Goal: Task Accomplishment & Management: Complete application form

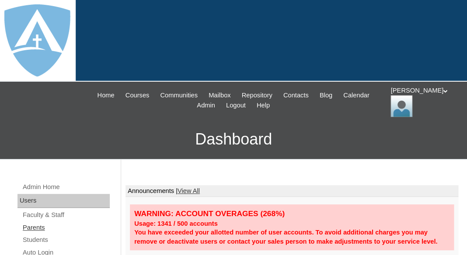
click at [33, 227] on link "Parents" at bounding box center [66, 228] width 88 height 11
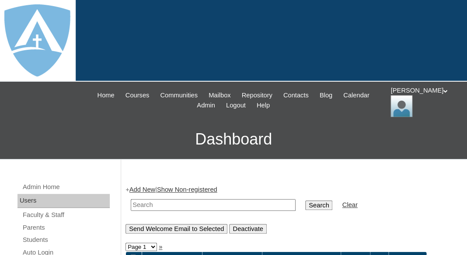
click at [171, 202] on input "text" at bounding box center [213, 205] width 165 height 12
paste input "Jasmine N Boykin"
drag, startPoint x: 168, startPoint y: 205, endPoint x: 109, endPoint y: 200, distance: 59.6
click at [131, 200] on input "Jasmine N Boykin" at bounding box center [213, 205] width 165 height 12
type input "[PERSON_NAME]"
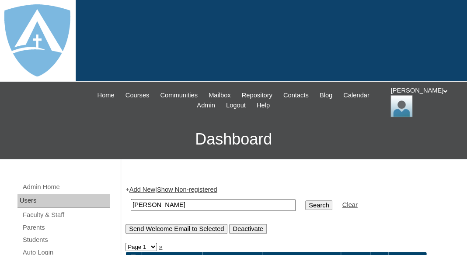
click at [305, 201] on input "Search" at bounding box center [318, 206] width 27 height 10
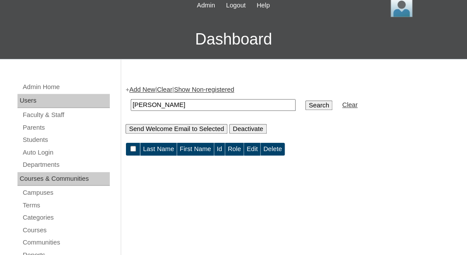
scroll to position [108, 0]
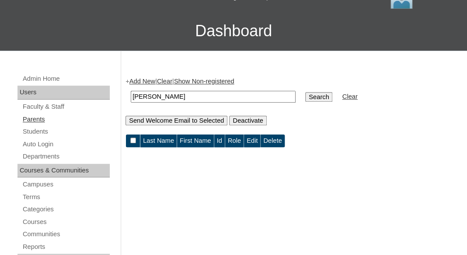
click at [38, 118] on link "Parents" at bounding box center [66, 119] width 88 height 11
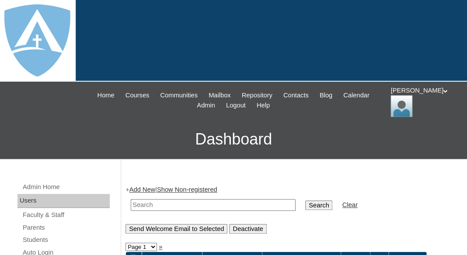
click at [143, 186] on link "Add New" at bounding box center [142, 189] width 26 height 7
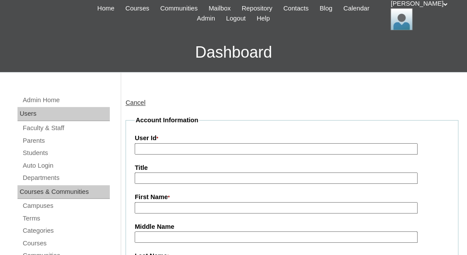
type input "tlambert"
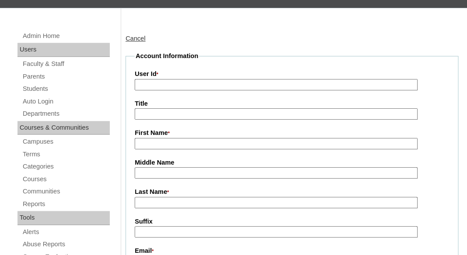
scroll to position [167, 0]
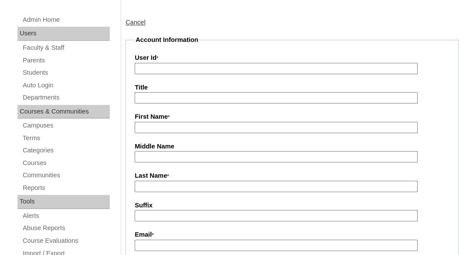
click at [157, 126] on input "First Name *" at bounding box center [276, 128] width 283 height 12
paste input "Jasmine N Boykin"
drag, startPoint x: 164, startPoint y: 126, endPoint x: 214, endPoint y: 126, distance: 50.3
click at [214, 126] on input "Jasmine N Boykin" at bounding box center [276, 128] width 283 height 12
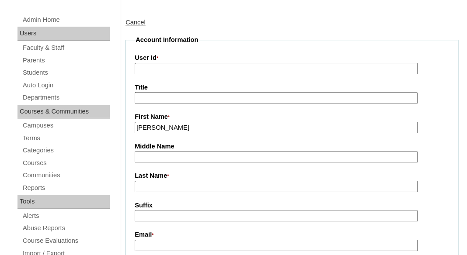
type input "Jasmine"
click at [177, 183] on input "Last Name *" at bounding box center [276, 187] width 283 height 12
paste input "N Boykin"
click at [144, 187] on input "N Boykin" at bounding box center [276, 187] width 283 height 12
type input "Boykin"
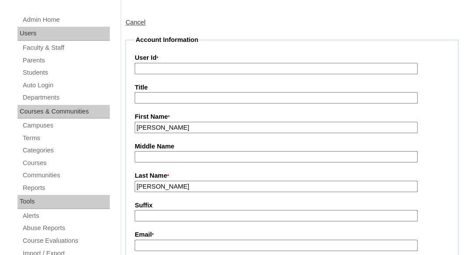
click at [152, 217] on input "Suffix" at bounding box center [276, 216] width 283 height 12
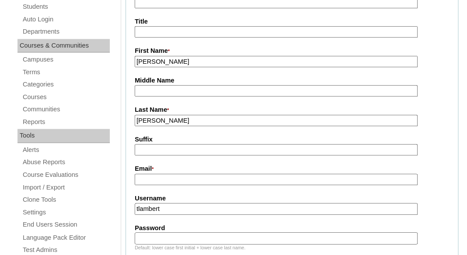
scroll to position [271, 0]
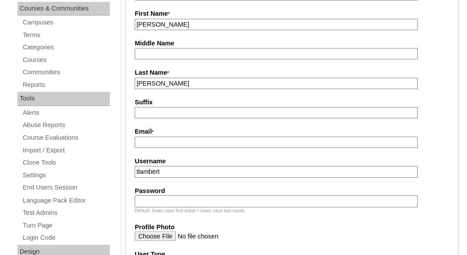
click at [201, 139] on input "Email *" at bounding box center [276, 143] width 283 height 12
paste input "boykin.jas94@gmail.com"
type input "boykin.jas94@gmail.com"
click at [195, 169] on input "tlambert" at bounding box center [276, 172] width 283 height 12
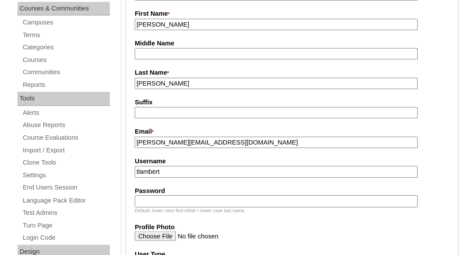
click at [195, 169] on input "tlambert" at bounding box center [276, 172] width 283 height 12
paste input "boykin.jas94@gmail.com"
type input "boykin.jas94@gmail.com"
click at [177, 199] on input "Password" at bounding box center [276, 201] width 283 height 12
paste input "boykin.jas94@gmail.com"
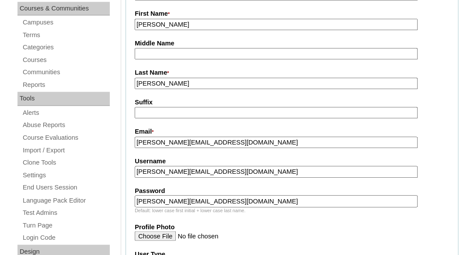
type input "boykin.jas94@gmail.com"
click at [174, 179] on fieldset "Account Information User Id * Title First Name * Jasmine Middle Name Last Name …" at bounding box center [291, 210] width 333 height 556
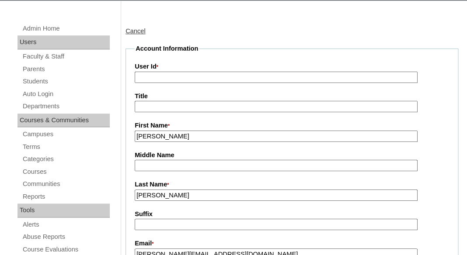
scroll to position [107, 0]
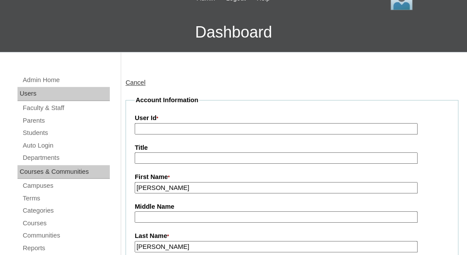
click at [169, 125] on input "User Id *" at bounding box center [276, 129] width 283 height 12
paste input "a2BVT000000s6ej2AA"
type input "a2BVT000000s6ej2AA"
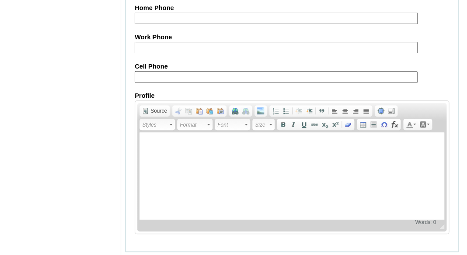
scroll to position [988, 0]
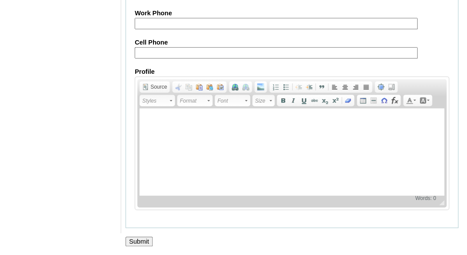
click at [131, 239] on input "Submit" at bounding box center [138, 242] width 27 height 10
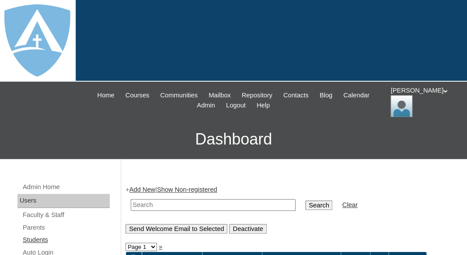
click at [36, 236] on link "Students" at bounding box center [66, 240] width 88 height 11
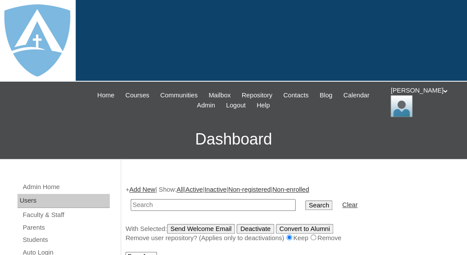
click at [142, 186] on link "Add New" at bounding box center [142, 189] width 26 height 7
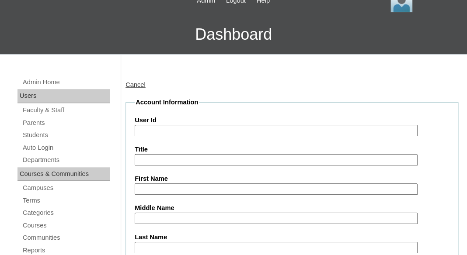
type input "tlambert"
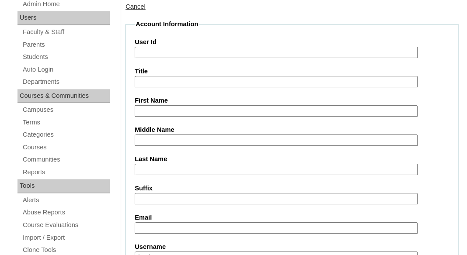
click at [156, 111] on input "First Name" at bounding box center [276, 111] width 283 height 12
paste input "Kashlynn Boykin"
drag, startPoint x: 168, startPoint y: 108, endPoint x: 206, endPoint y: 109, distance: 37.2
click at [206, 109] on input "Kashlynn Boykin" at bounding box center [276, 111] width 283 height 12
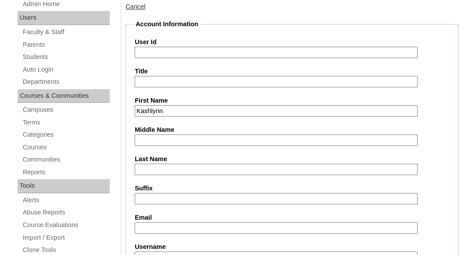
type input "Kashlynn"
click at [158, 167] on input "Last Name" at bounding box center [276, 170] width 283 height 12
paste input "Boykin"
type input "Boykin"
click at [153, 195] on input "Suffix" at bounding box center [276, 199] width 283 height 12
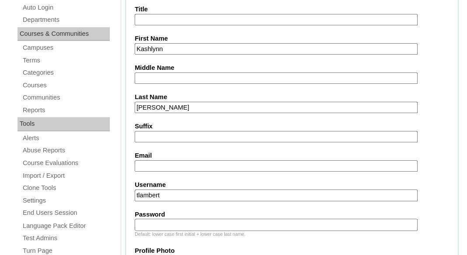
scroll to position [262, 0]
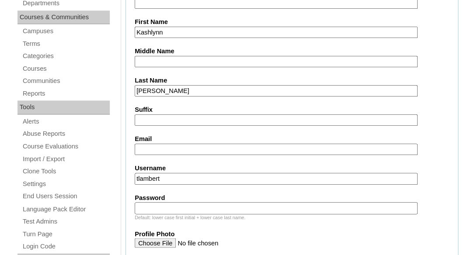
click at [191, 146] on input "Email" at bounding box center [276, 150] width 283 height 12
paste input "boykin.jas94@gmail.com"
type input "boykin.jas94@gmail.com"
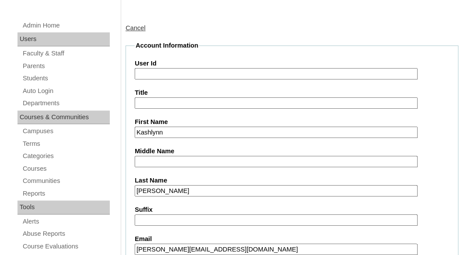
scroll to position [142, 0]
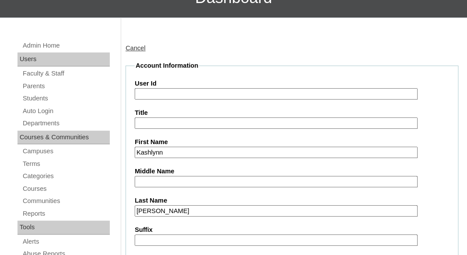
click at [164, 89] on input "User Id" at bounding box center [276, 94] width 283 height 12
paste input "[EMAIL_ADDRESS][PERSON_NAME][DOMAIN_NAME]"
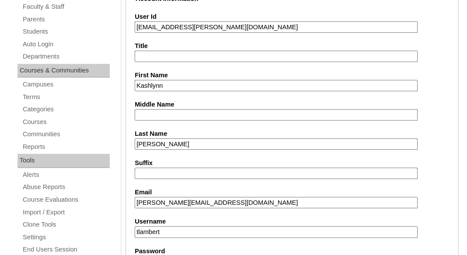
scroll to position [304, 0]
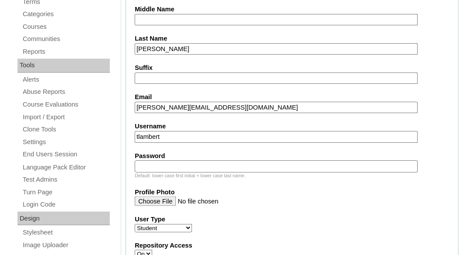
type input "26kashlynn.boykin@enlightiumstudent.com"
click at [190, 132] on input "tlambert" at bounding box center [276, 137] width 283 height 12
paste input "kashlynn.boykin@enlightiumstudent.com"
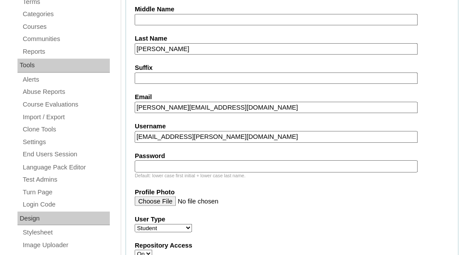
type input "kashlynn.boykin@enlightiumstudent.com"
click at [182, 119] on fieldset "Account Information User Id 26kashlynn.boykin@enlightiumstudent.com Title First…" at bounding box center [291, 252] width 333 height 707
click at [181, 162] on input "Password" at bounding box center [276, 166] width 283 height 12
paste input "kashlynn.boykin@enlightiumstudent.com"
type input "kashlynn.boykin@enlightiumstudent.com"
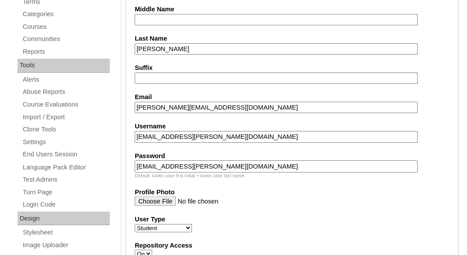
click at [180, 148] on fieldset "Account Information User Id 26kashlynn.boykin@enlightiumstudent.com Title First…" at bounding box center [291, 252] width 333 height 707
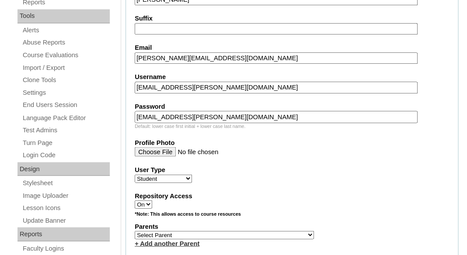
scroll to position [423, 0]
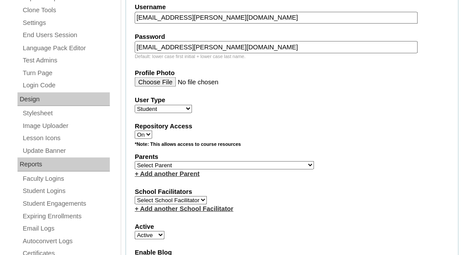
click at [135, 161] on select "Select Parent Abbas, Tahani Garcia, Rosa Kaneko, Chad Labourdette, Jessica Nich…" at bounding box center [224, 165] width 179 height 8
select select "101460"
click option "Boykin, Jasmine" at bounding box center [0, 0] width 0 height 0
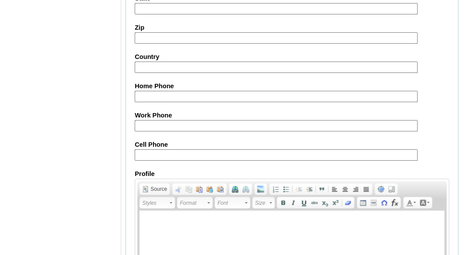
scroll to position [1144, 0]
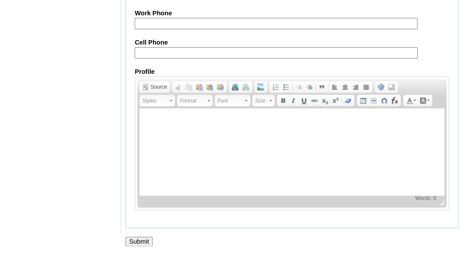
click at [135, 241] on input "Submit" at bounding box center [138, 242] width 27 height 10
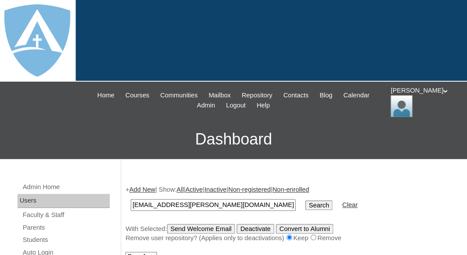
type input "[EMAIL_ADDRESS][PERSON_NAME][DOMAIN_NAME]"
click at [305, 201] on input "Search" at bounding box center [318, 206] width 27 height 10
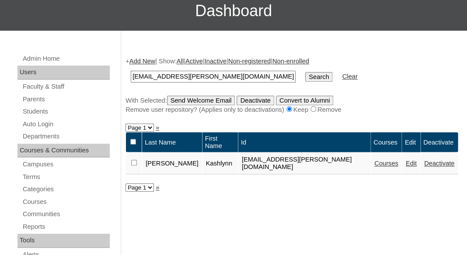
scroll to position [153, 0]
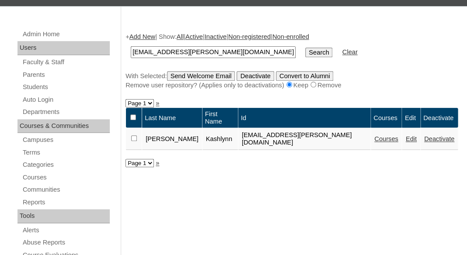
click at [374, 136] on link "Courses" at bounding box center [386, 139] width 24 height 7
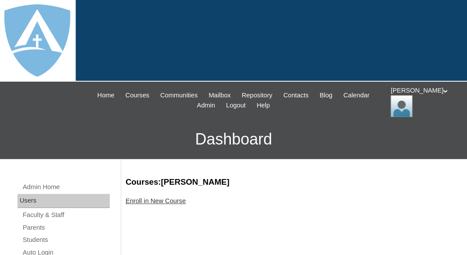
click at [181, 199] on link "Enroll in New Course" at bounding box center [155, 201] width 60 height 7
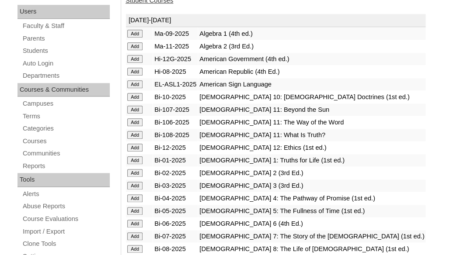
scroll to position [208, 0]
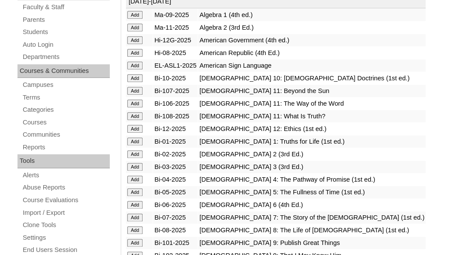
click at [133, 19] on input "Add" at bounding box center [134, 15] width 15 height 8
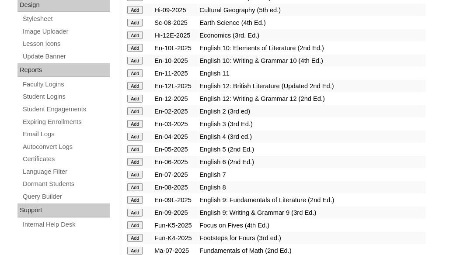
scroll to position [545, 0]
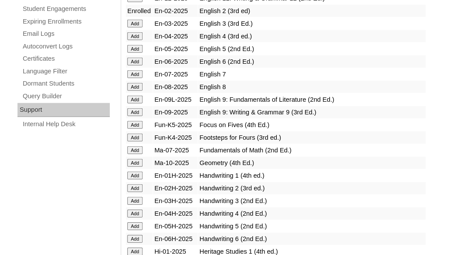
scroll to position [711, 0]
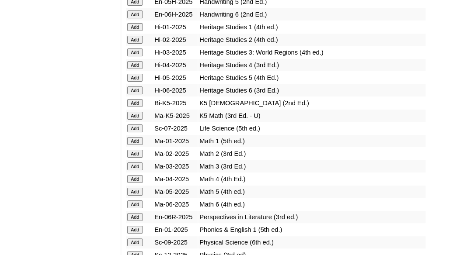
scroll to position [821, 0]
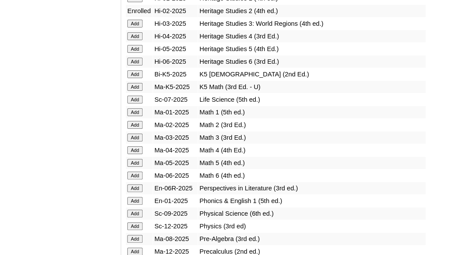
scroll to position [885, 0]
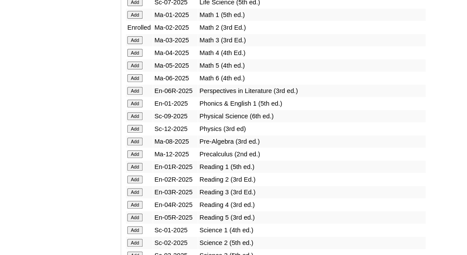
scroll to position [998, 0]
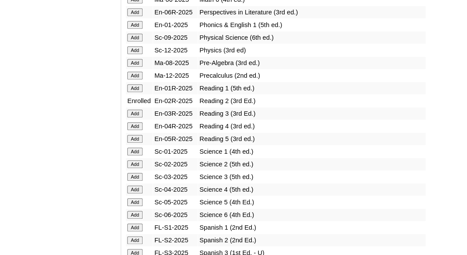
scroll to position [1057, 0]
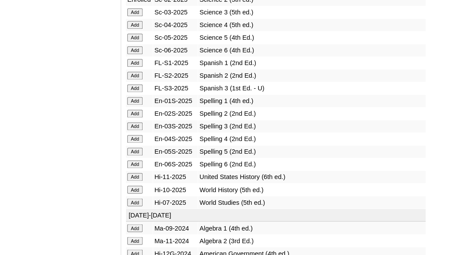
scroll to position [1215, 0]
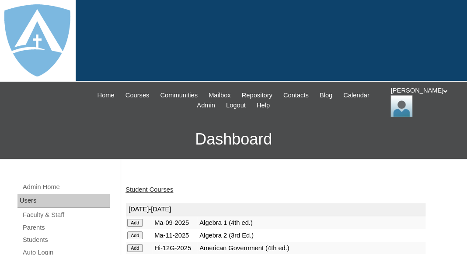
click at [166, 189] on link "Student Courses" at bounding box center [149, 189] width 48 height 7
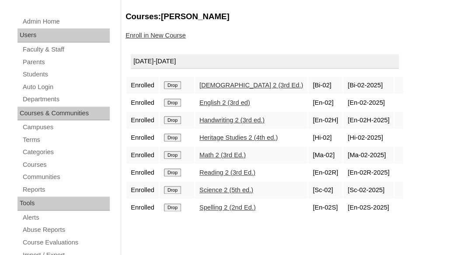
scroll to position [176, 0]
